Goal: Information Seeking & Learning: Learn about a topic

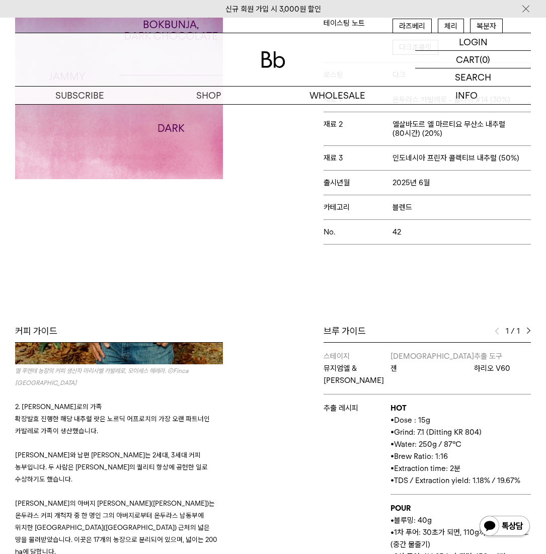
scroll to position [241, 0]
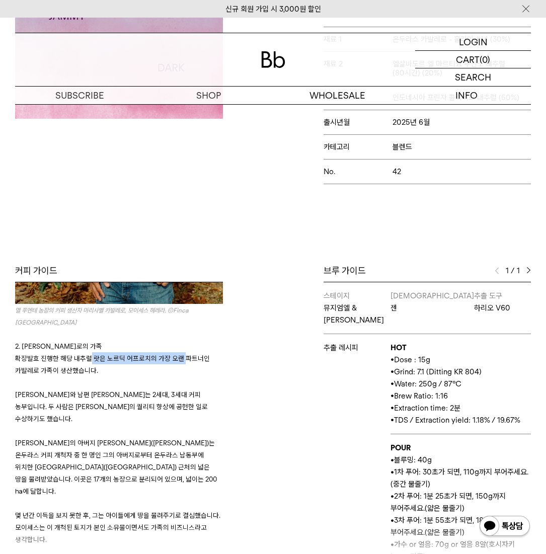
drag, startPoint x: 87, startPoint y: 351, endPoint x: 180, endPoint y: 348, distance: 93.1
click at [180, 354] on span "확장발효 진행한 해당 내추럴 랏은 노르딕 어프로치의 가장 오랜 파트너인 카발레로 가족이 생산했습니다." at bounding box center [112, 364] width 195 height 20
drag, startPoint x: 67, startPoint y: 385, endPoint x: 121, endPoint y: 385, distance: 53.3
click at [121, 390] on span "[PERSON_NAME]와 남편 [PERSON_NAME]는 2세대, 3세대 커피 농부입니다. 두 사람은 [PERSON_NAME]의 퀄리티 향상…" at bounding box center [111, 406] width 193 height 32
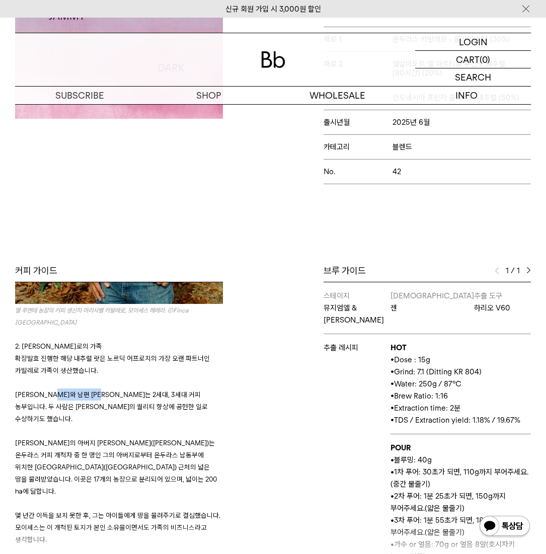
click at [121, 390] on span "[PERSON_NAME]와 남편 [PERSON_NAME]는 2세대, 3세대 커피 농부입니다. 두 사람은 [PERSON_NAME]의 퀄리티 향상…" at bounding box center [111, 406] width 193 height 32
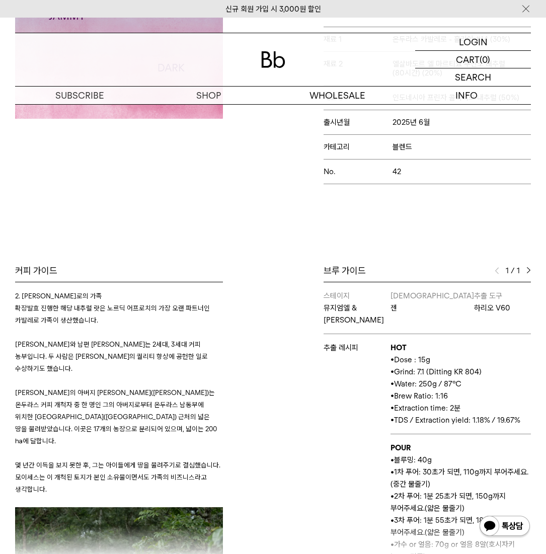
scroll to position [480, 0]
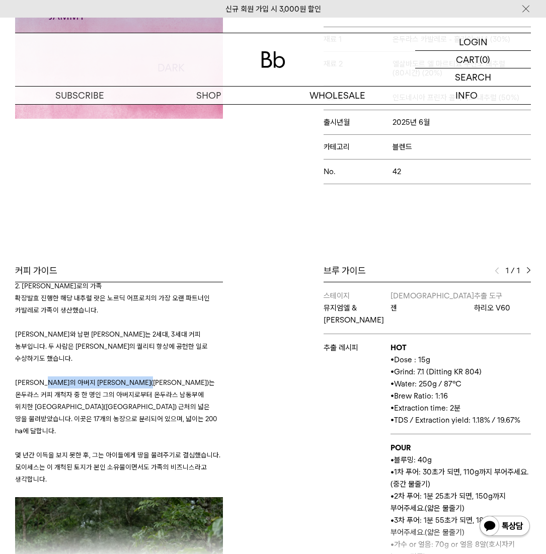
drag, startPoint x: 58, startPoint y: 362, endPoint x: 159, endPoint y: 364, distance: 101.6
click at [159, 378] on span "[PERSON_NAME]의 아버지 [PERSON_NAME]([PERSON_NAME])는 온두라스 커피 개척자 중 한 명인 그의 아버지로부터 온…" at bounding box center [116, 406] width 202 height 56
drag, startPoint x: 38, startPoint y: 378, endPoint x: 129, endPoint y: 377, distance: 91.0
click at [129, 377] on p "[PERSON_NAME]의 아버지 [PERSON_NAME]([PERSON_NAME])는 온두라스 커피 개척자 중 한 명인 그의 아버지로부터 온…" at bounding box center [119, 406] width 208 height 60
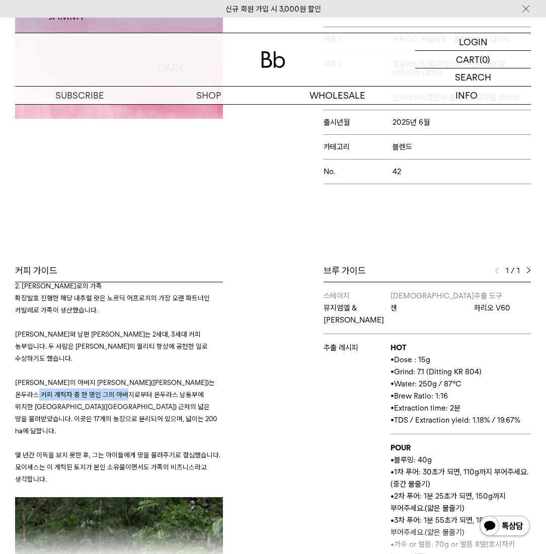
click at [129, 377] on p "[PERSON_NAME]의 아버지 [PERSON_NAME]([PERSON_NAME])는 온두라스 커피 개척자 중 한 명인 그의 아버지로부터 온…" at bounding box center [119, 406] width 208 height 60
click at [82, 378] on span "[PERSON_NAME]의 아버지 [PERSON_NAME]([PERSON_NAME])는 온두라스 커피 개척자 중 한 명인 그의 아버지로부터 온…" at bounding box center [116, 406] width 202 height 56
drag, startPoint x: 45, startPoint y: 372, endPoint x: 121, endPoint y: 372, distance: 76.4
click at [121, 378] on span "[PERSON_NAME]의 아버지 [PERSON_NAME]([PERSON_NAME])는 온두라스 커피 개척자 중 한 명인 그의 아버지로부터 온…" at bounding box center [116, 406] width 202 height 56
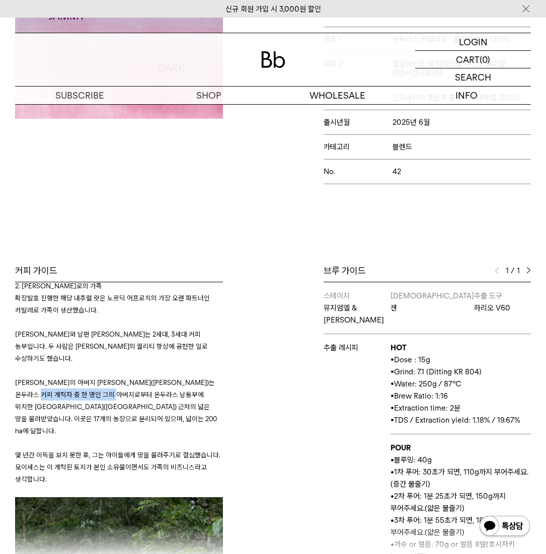
click at [121, 378] on span "[PERSON_NAME]의 아버지 [PERSON_NAME]([PERSON_NAME])는 온두라스 커피 개척자 중 한 명인 그의 아버지로부터 온…" at bounding box center [116, 406] width 202 height 56
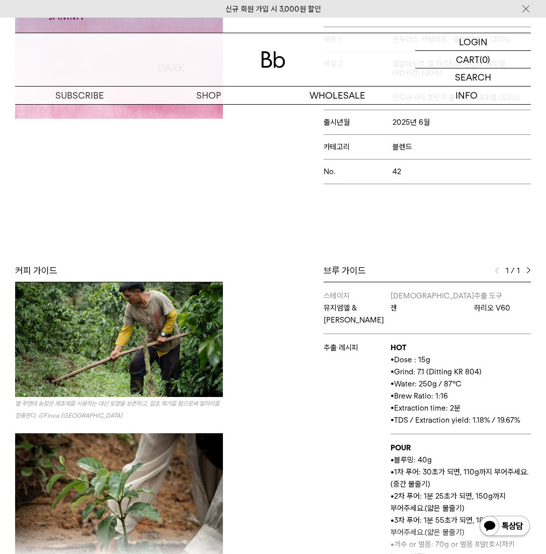
scroll to position [842, 0]
